Goal: Information Seeking & Learning: Learn about a topic

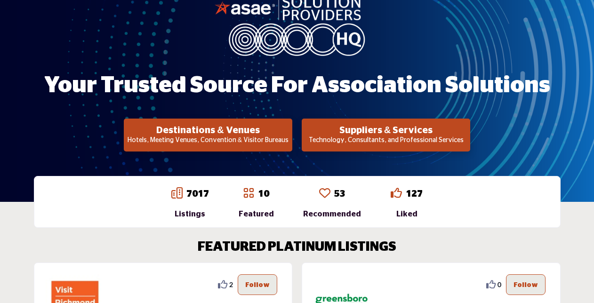
scroll to position [141, 0]
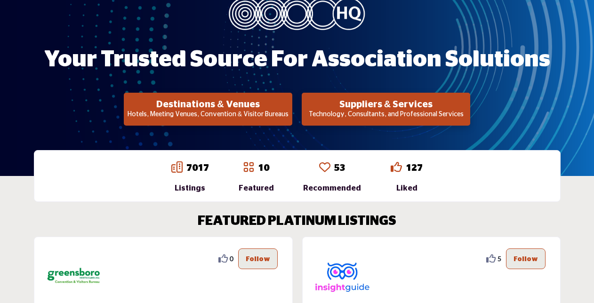
click at [397, 115] on p "Technology, Consultants, and Professional Services" at bounding box center [385, 114] width 163 height 9
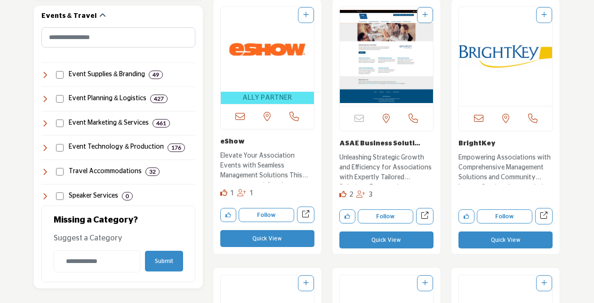
scroll to position [847, 0]
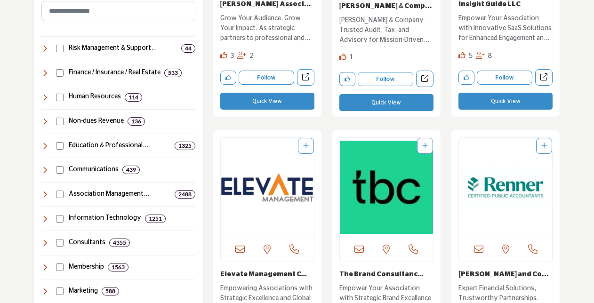
scroll to position [470, 0]
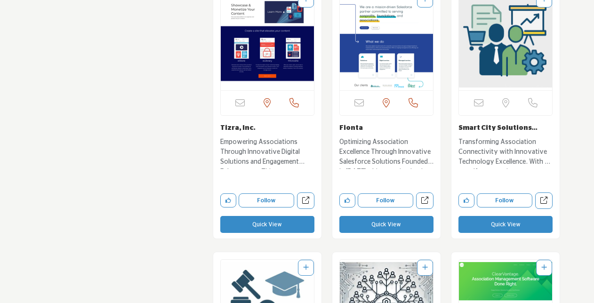
scroll to position [5033, 0]
